Goal: Transaction & Acquisition: Purchase product/service

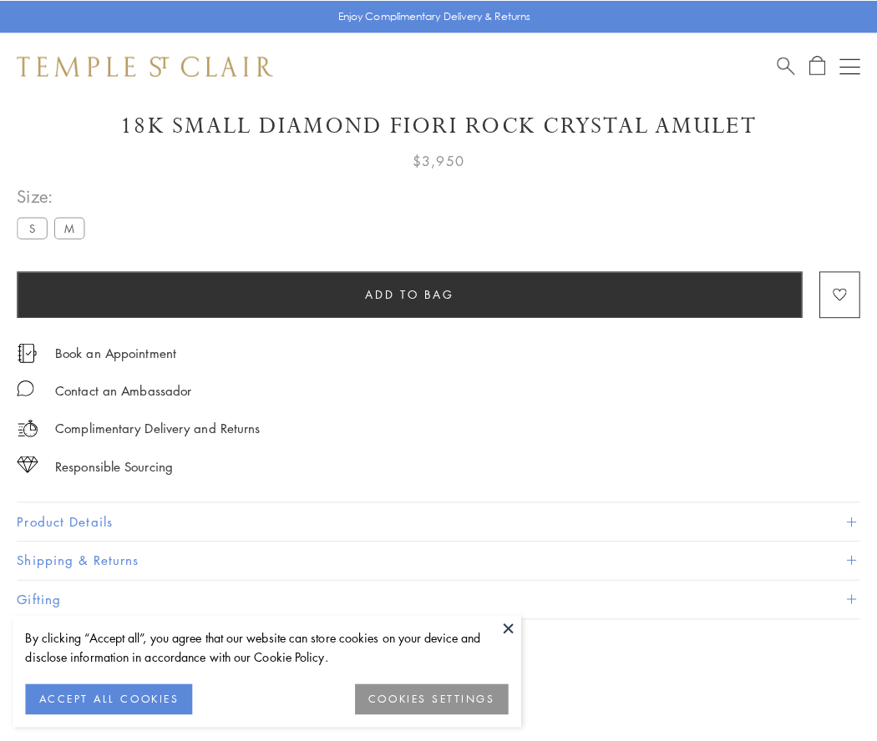
scroll to position [71, 0]
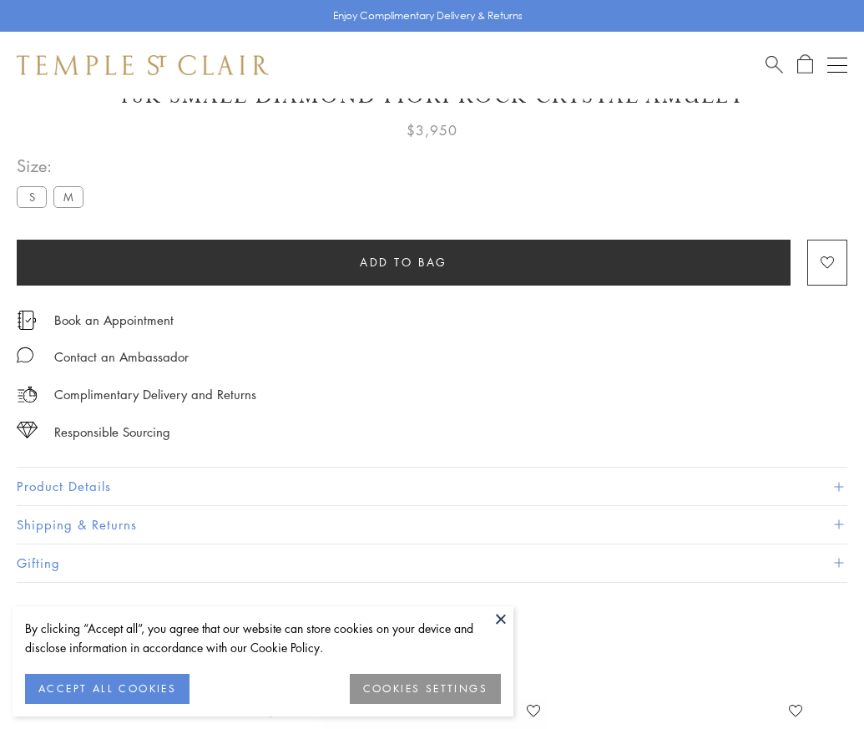
click at [403, 261] on span "Add to bag" at bounding box center [404, 262] width 88 height 18
